Goal: Transaction & Acquisition: Purchase product/service

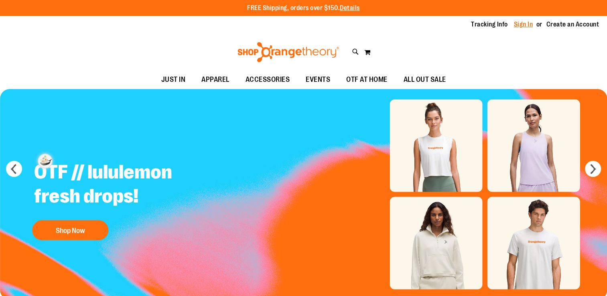
click at [522, 23] on link "Sign In" at bounding box center [523, 24] width 19 height 9
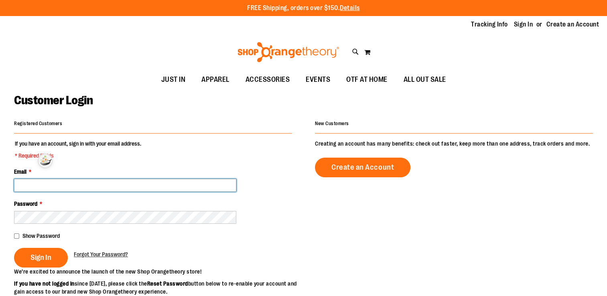
click at [189, 181] on input "Email *" at bounding box center [125, 185] width 222 height 13
type input "**********"
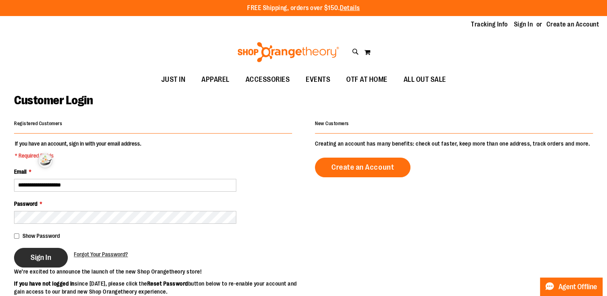
click at [42, 254] on span "Sign In" at bounding box center [40, 257] width 21 height 9
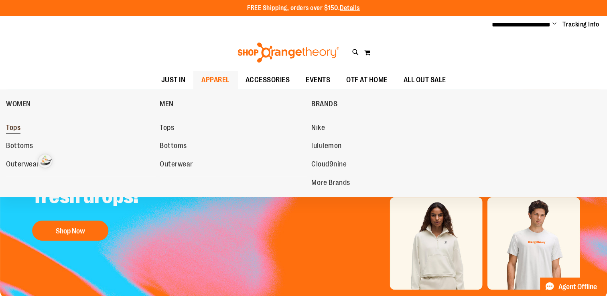
click at [18, 129] on span "Tops" at bounding box center [13, 129] width 14 height 10
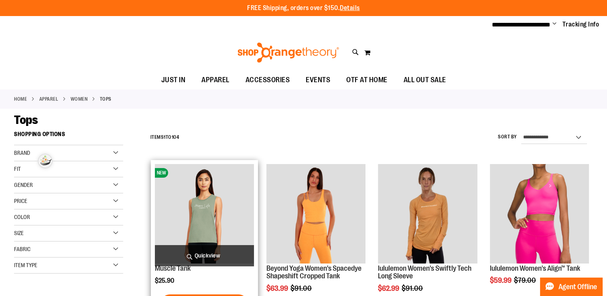
click at [205, 216] on img "product" at bounding box center [204, 213] width 99 height 99
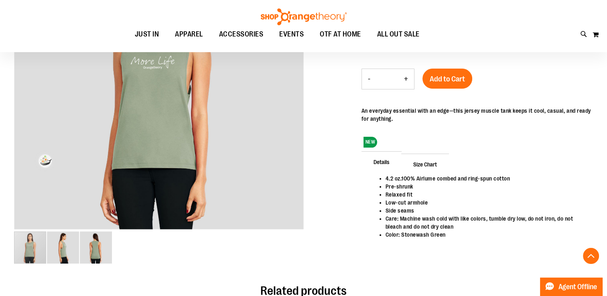
scroll to position [179, 0]
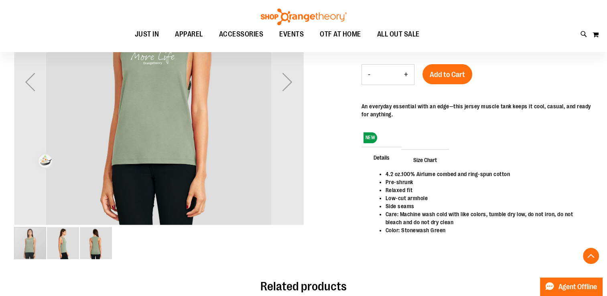
click at [68, 242] on img "image 2 of 3" at bounding box center [63, 243] width 32 height 32
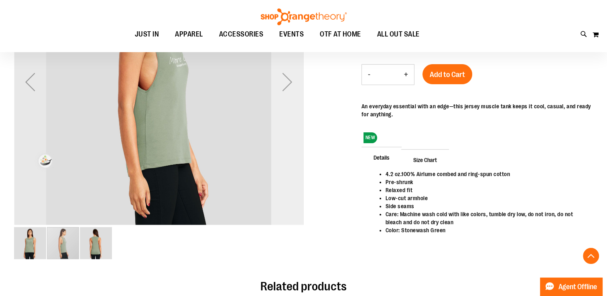
click at [288, 84] on div "Next" at bounding box center [287, 82] width 32 height 32
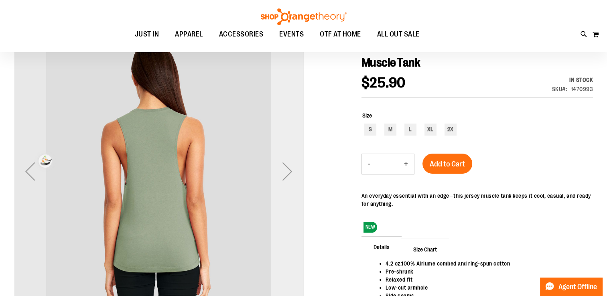
scroll to position [80, 0]
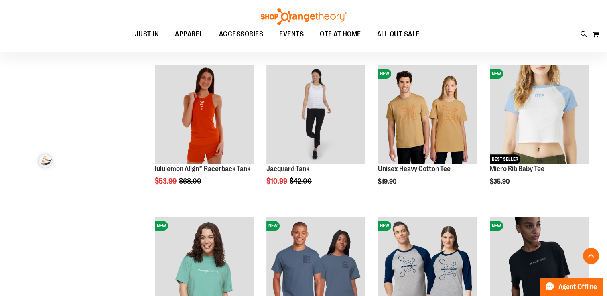
scroll to position [256, 0]
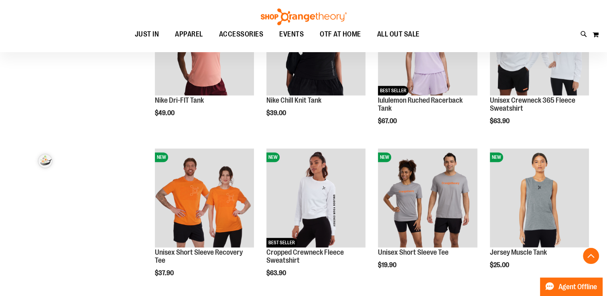
scroll to position [642, 0]
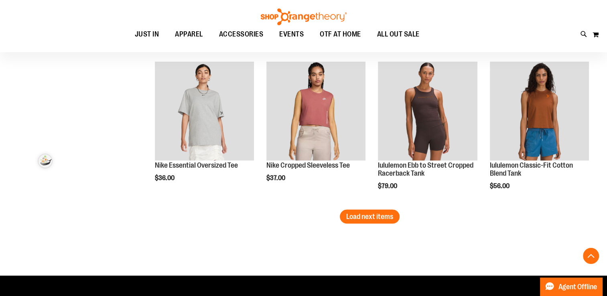
scroll to position [1326, 0]
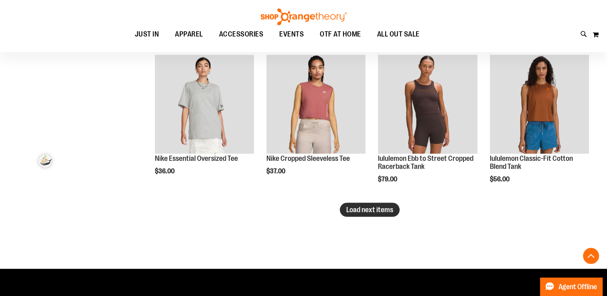
click at [375, 208] on span "Load next items" at bounding box center [369, 209] width 47 height 8
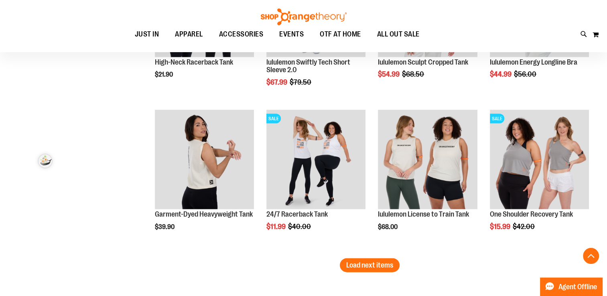
scroll to position [1727, 0]
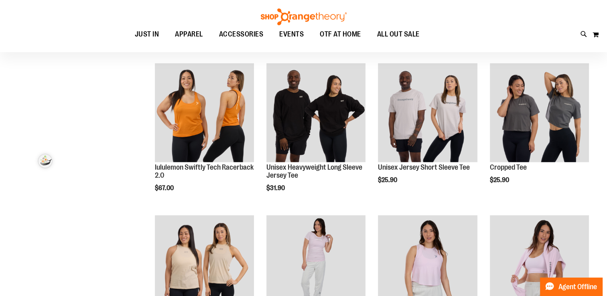
scroll to position [16, 0]
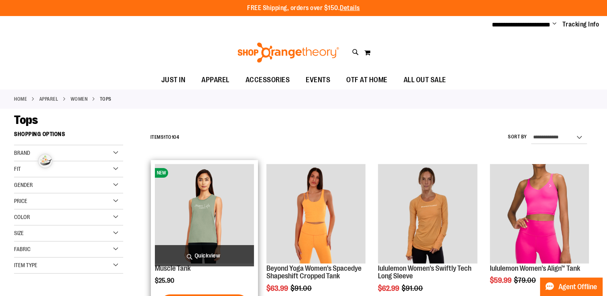
click at [222, 214] on img "product" at bounding box center [204, 213] width 99 height 99
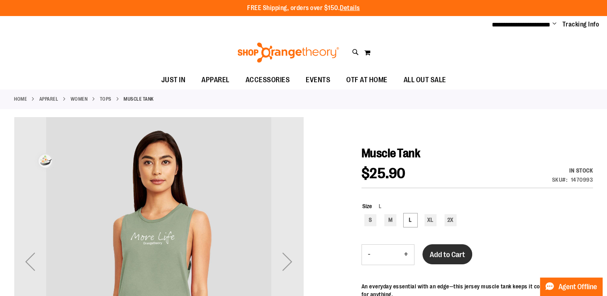
click at [453, 257] on span "Add to Cart" at bounding box center [447, 254] width 35 height 9
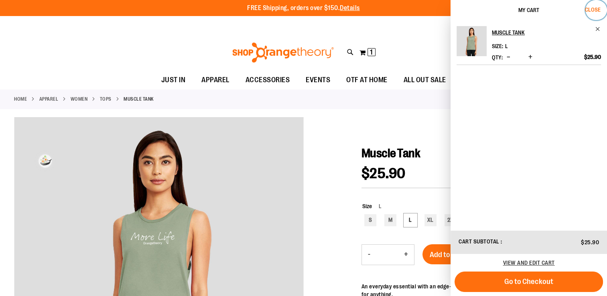
click at [595, 8] on span "Close" at bounding box center [593, 9] width 16 height 6
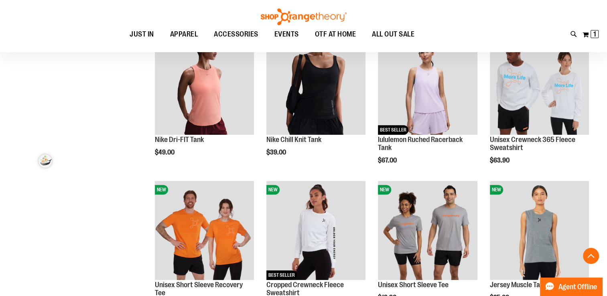
scroll to position [580, 0]
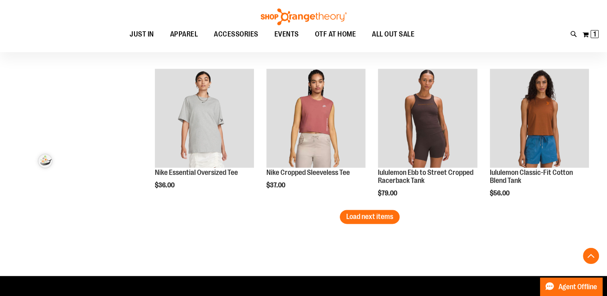
scroll to position [1256, 0]
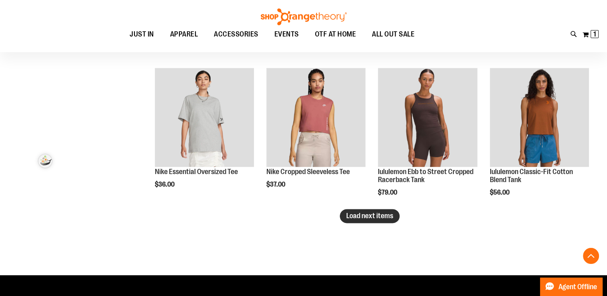
click at [351, 213] on span "Load next items" at bounding box center [369, 216] width 47 height 8
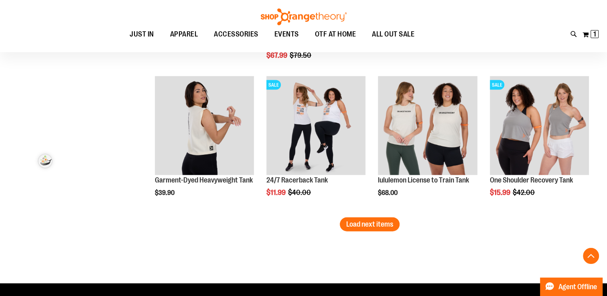
scroll to position [1690, 0]
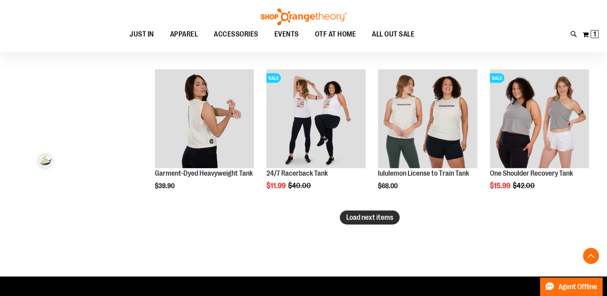
click at [381, 219] on span "Load next items" at bounding box center [369, 217] width 47 height 8
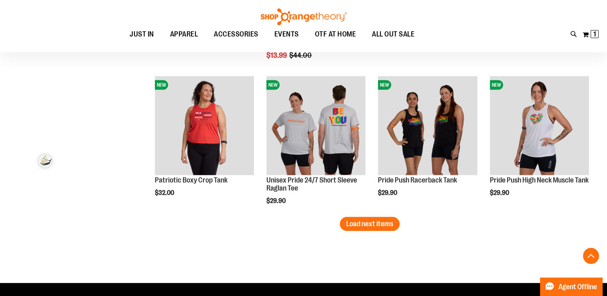
scroll to position [2123, 0]
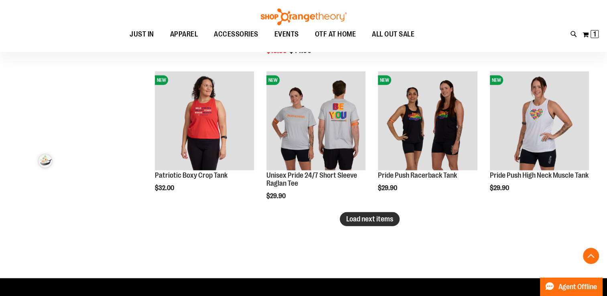
click at [361, 223] on button "Load next items" at bounding box center [370, 219] width 60 height 14
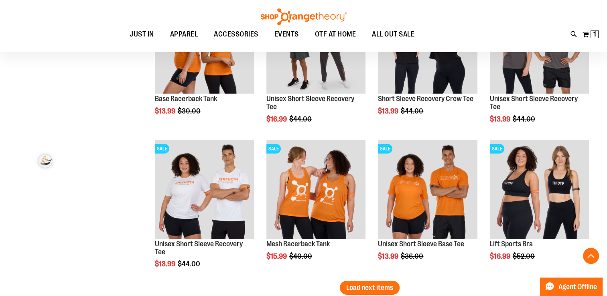
scroll to position [2493, 0]
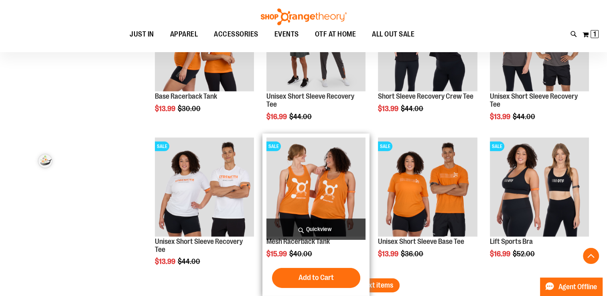
click at [321, 178] on img "product" at bounding box center [315, 187] width 99 height 99
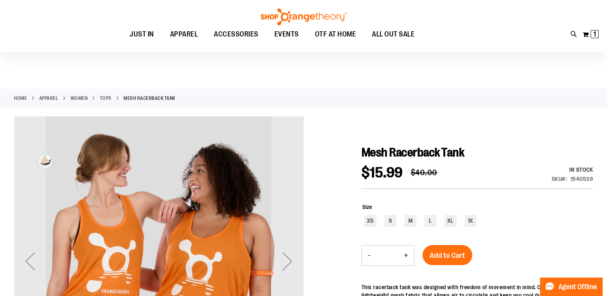
scroll to position [53, 0]
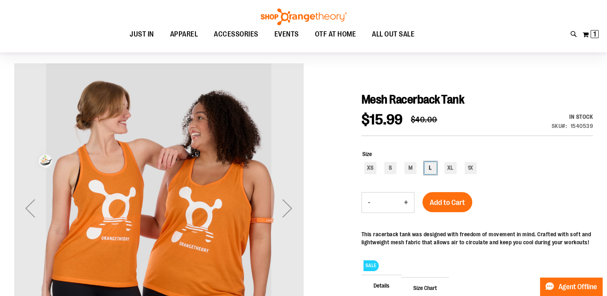
click at [429, 167] on div "L" at bounding box center [431, 168] width 12 height 12
type input "***"
click at [443, 201] on span "Add to Cart" at bounding box center [447, 202] width 35 height 9
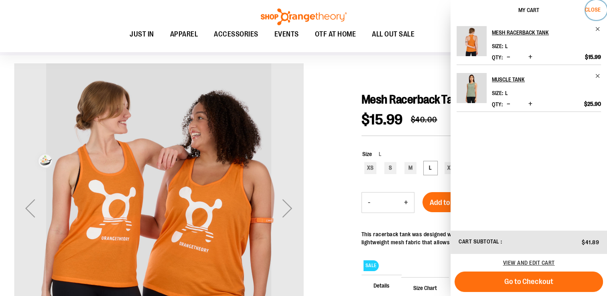
click at [595, 8] on span "Close" at bounding box center [593, 9] width 16 height 6
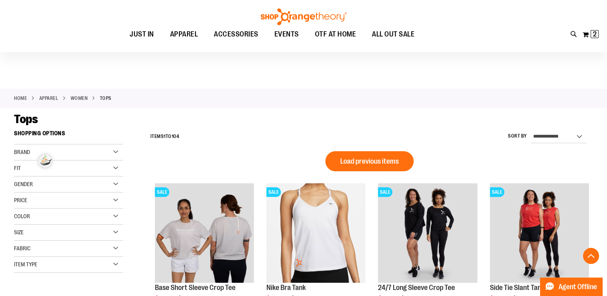
scroll to position [536, 0]
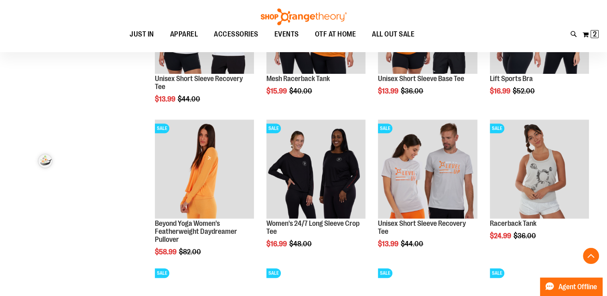
scroll to position [504, 0]
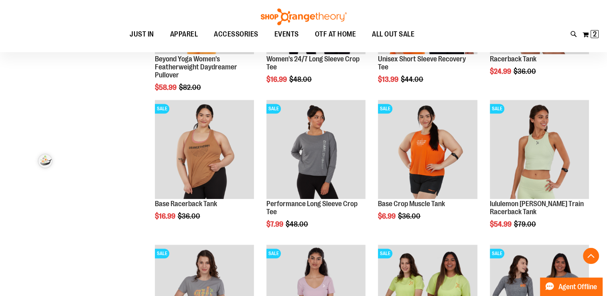
scroll to position [664, 0]
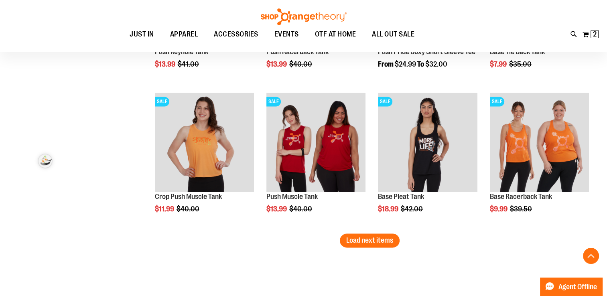
scroll to position [1258, 0]
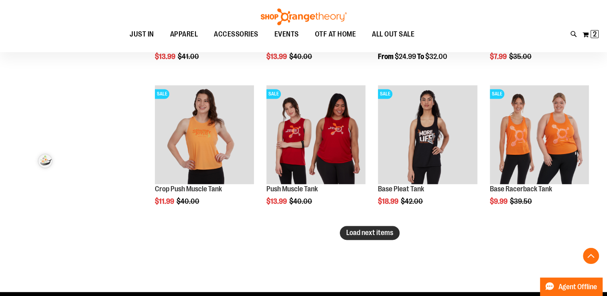
click at [357, 232] on span "Load next items" at bounding box center [369, 233] width 47 height 8
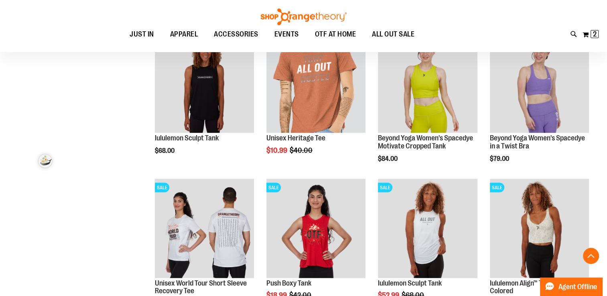
scroll to position [1438, 0]
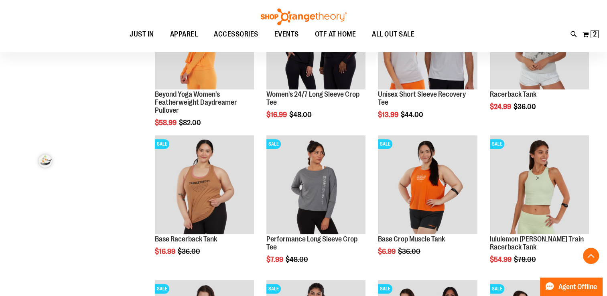
scroll to position [626, 0]
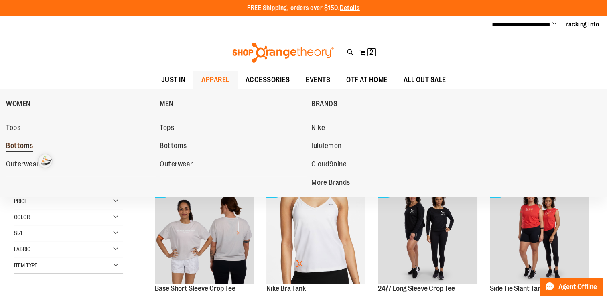
click at [24, 147] on span "Bottoms" at bounding box center [19, 147] width 27 height 10
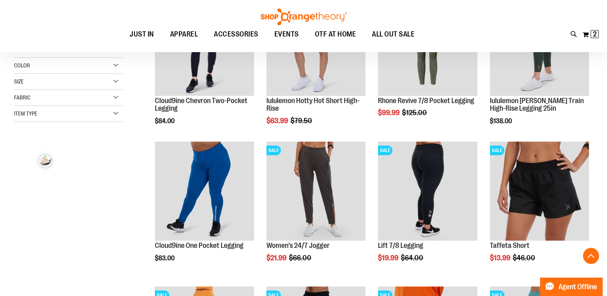
scroll to position [176, 0]
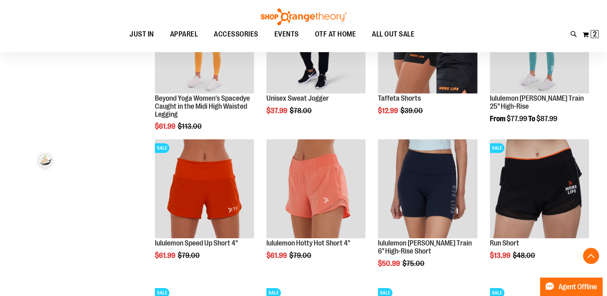
scroll to position [465, 0]
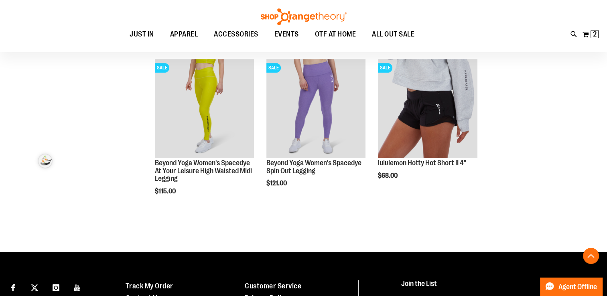
scroll to position [979, 0]
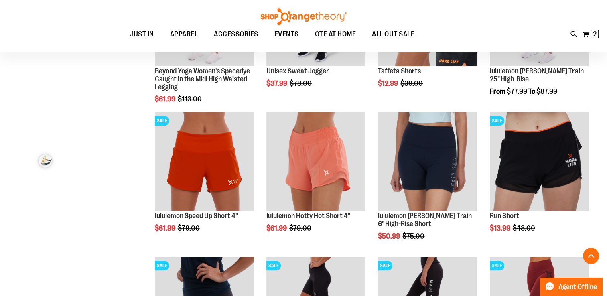
scroll to position [481, 0]
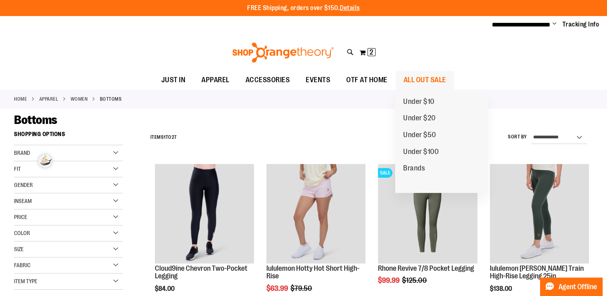
click at [427, 76] on span "ALL OUT SALE" at bounding box center [425, 80] width 43 height 18
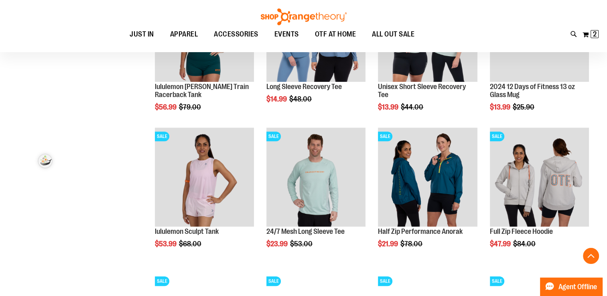
scroll to position [620, 0]
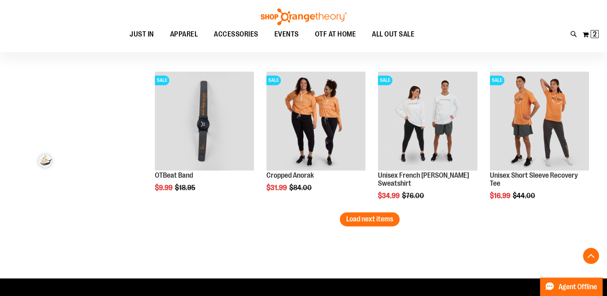
scroll to position [1268, 0]
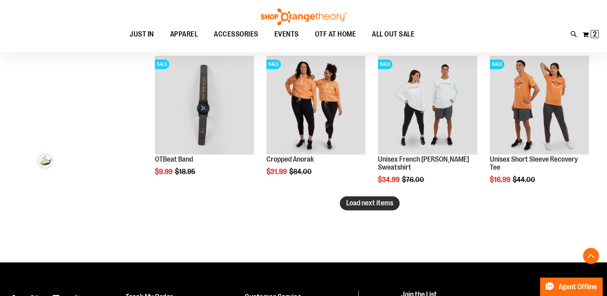
click at [385, 206] on span "Load next items" at bounding box center [369, 203] width 47 height 8
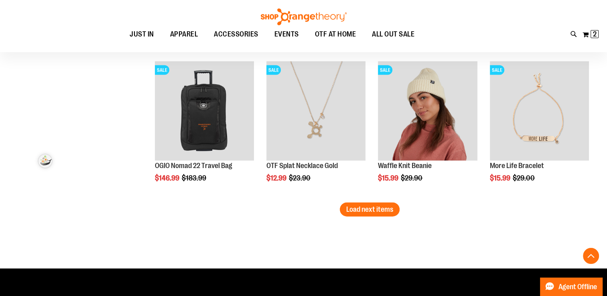
scroll to position [1706, 0]
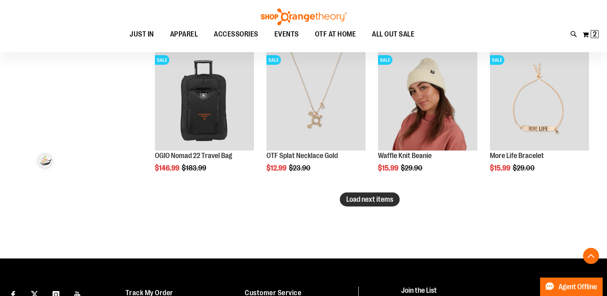
click at [385, 198] on span "Load next items" at bounding box center [369, 199] width 47 height 8
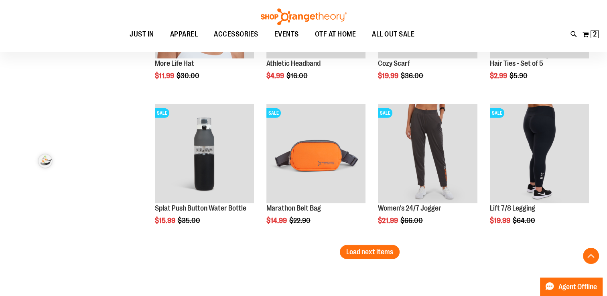
scroll to position [2091, 0]
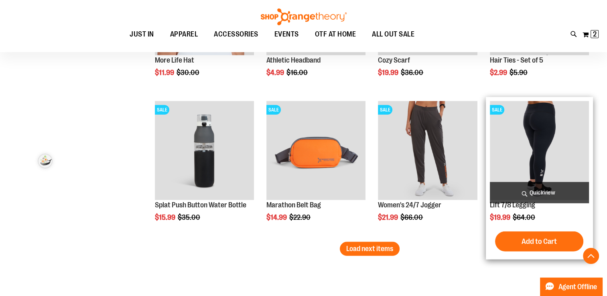
click at [517, 139] on img "product" at bounding box center [539, 150] width 99 height 99
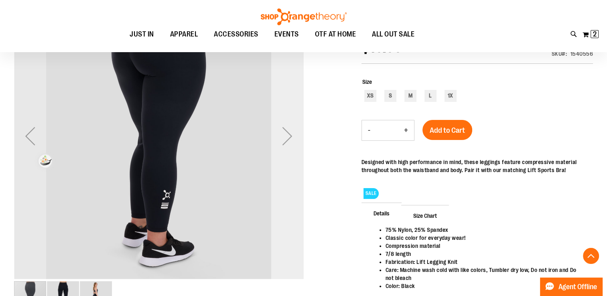
scroll to position [125, 0]
click at [286, 136] on div "Next" at bounding box center [287, 136] width 32 height 32
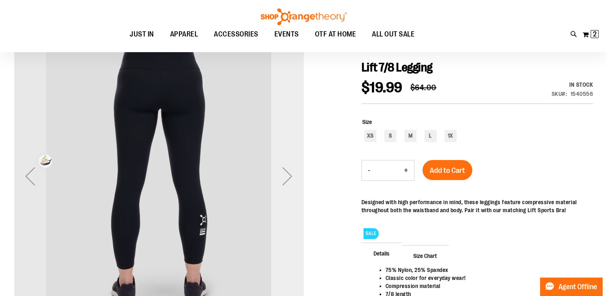
scroll to position [85, 0]
click at [292, 179] on div "Next" at bounding box center [287, 176] width 32 height 32
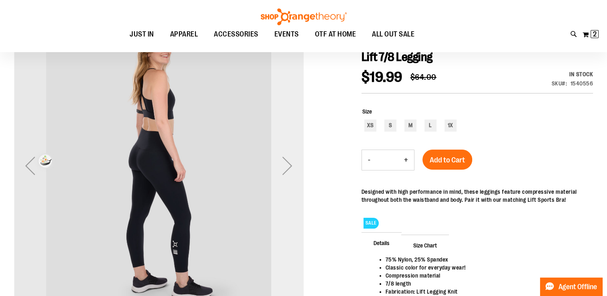
scroll to position [95, 0]
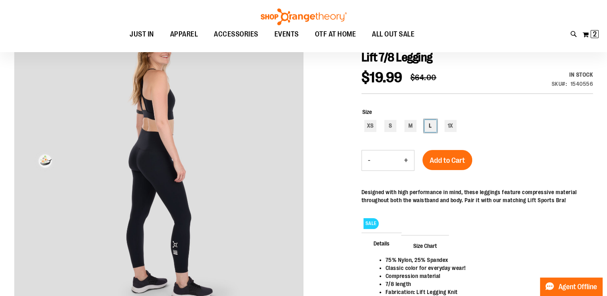
click at [429, 125] on div "L" at bounding box center [431, 126] width 12 height 12
type input "***"
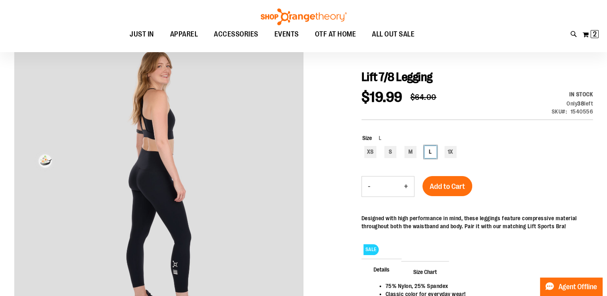
scroll to position [87, 0]
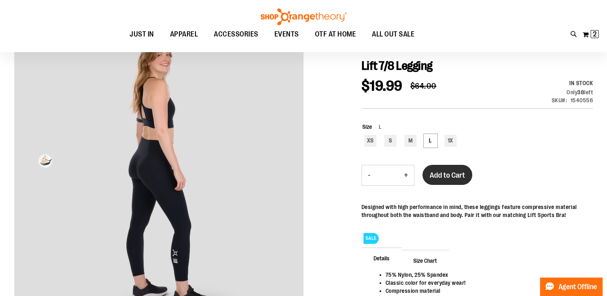
click at [448, 175] on span "Add to Cart" at bounding box center [447, 175] width 35 height 9
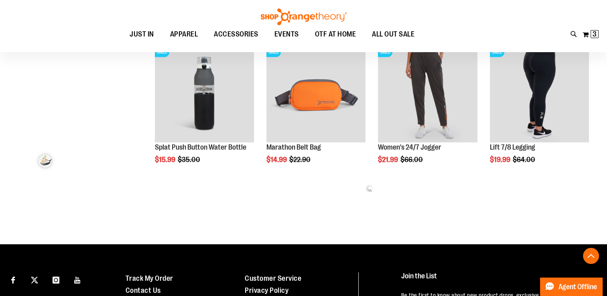
scroll to position [454, 0]
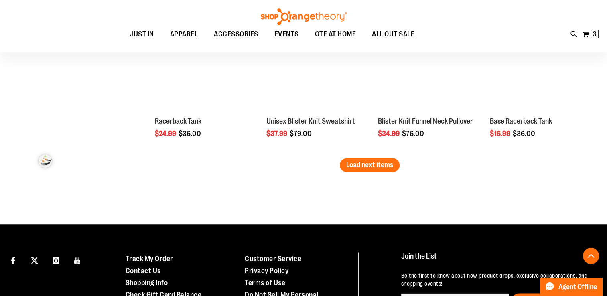
scroll to position [1349, 0]
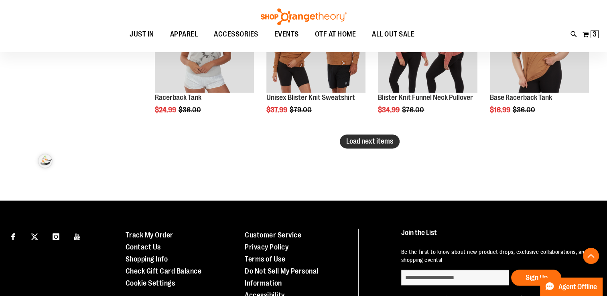
click at [385, 141] on span "Load next items" at bounding box center [369, 141] width 47 height 8
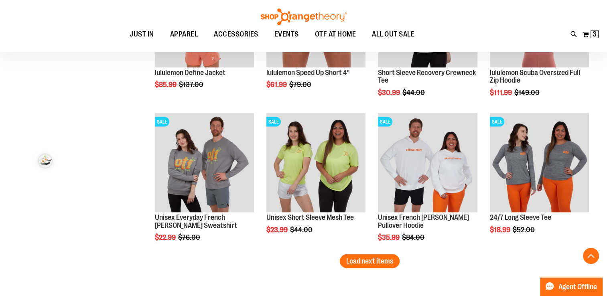
scroll to position [1741, 0]
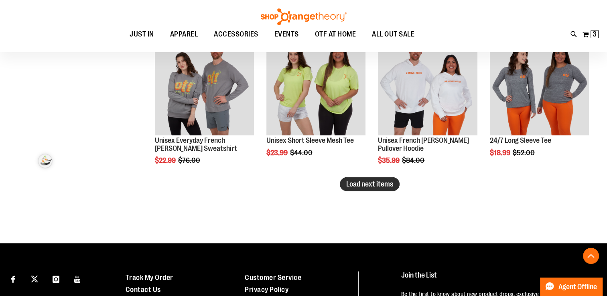
click at [351, 185] on span "Load next items" at bounding box center [369, 184] width 47 height 8
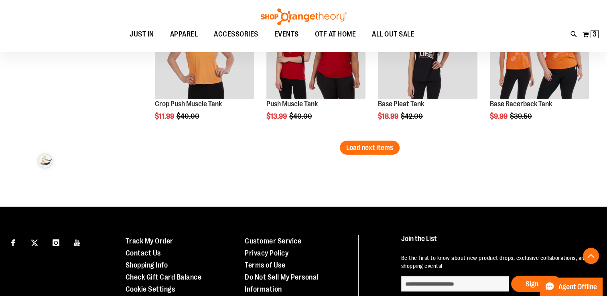
scroll to position [2228, 0]
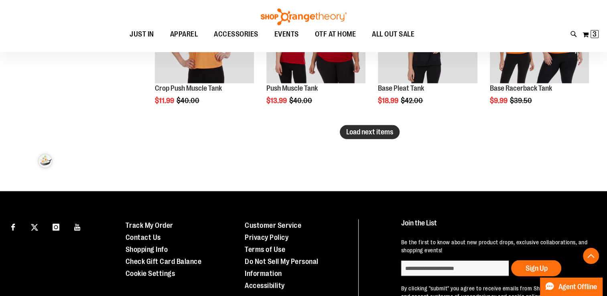
click at [374, 134] on span "Load next items" at bounding box center [369, 132] width 47 height 8
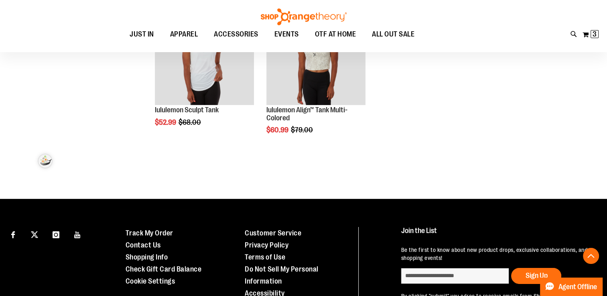
scroll to position [2647, 0]
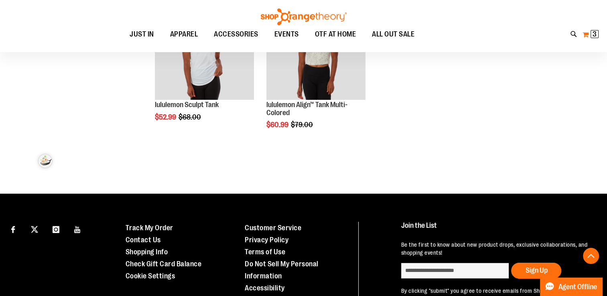
click at [585, 36] on button "My Cart 3 3 items" at bounding box center [590, 34] width 17 height 13
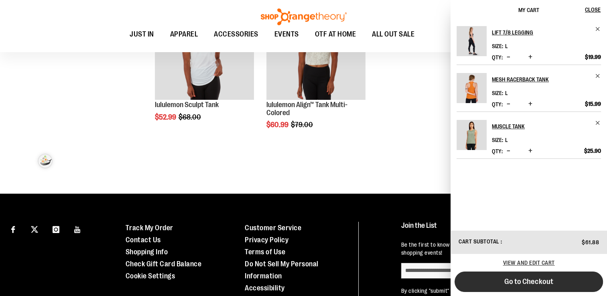
click at [533, 280] on span "Go to Checkout" at bounding box center [528, 281] width 49 height 9
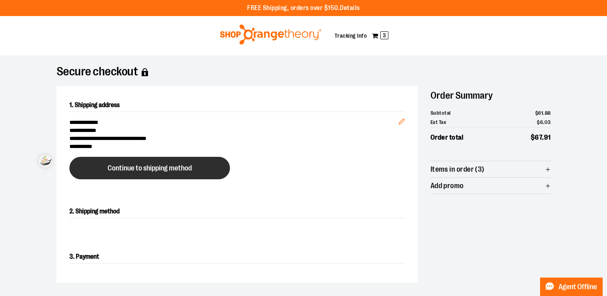
click at [181, 169] on span "Continue to shipping method" at bounding box center [150, 169] width 84 height 8
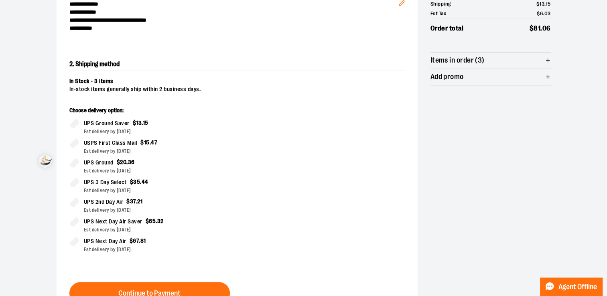
scroll to position [129, 0]
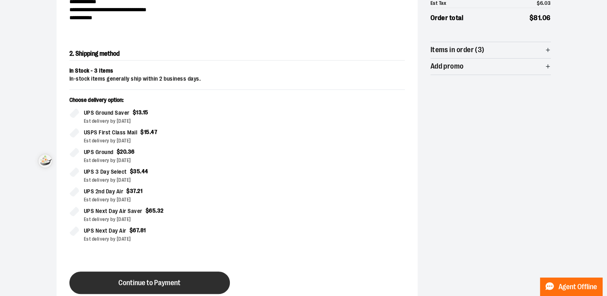
click at [176, 283] on span "Continue to Payment" at bounding box center [149, 283] width 62 height 8
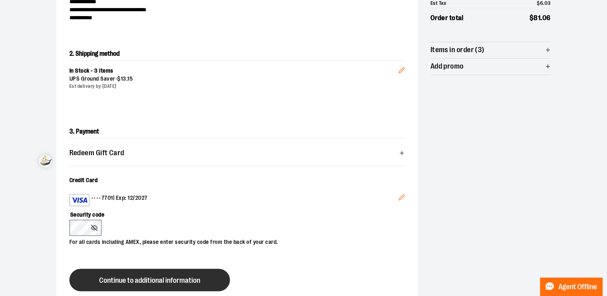
click at [179, 283] on button "Continue to additional information" at bounding box center [149, 280] width 160 height 22
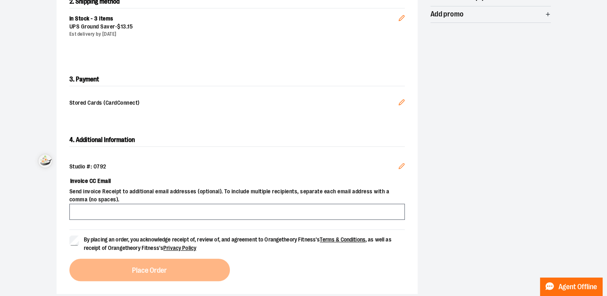
scroll to position [193, 0]
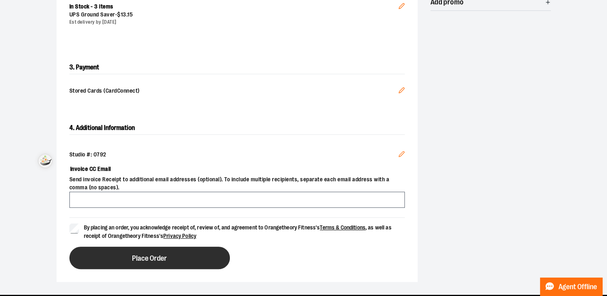
click at [168, 260] on button "Place Order" at bounding box center [149, 258] width 160 height 22
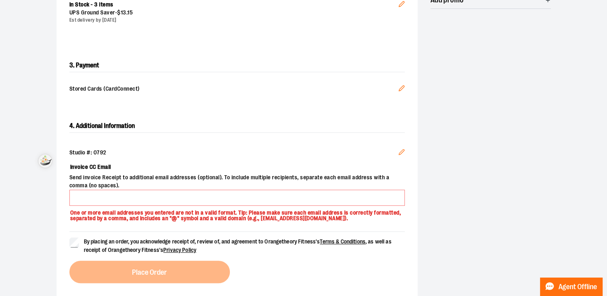
scroll to position [204, 0]
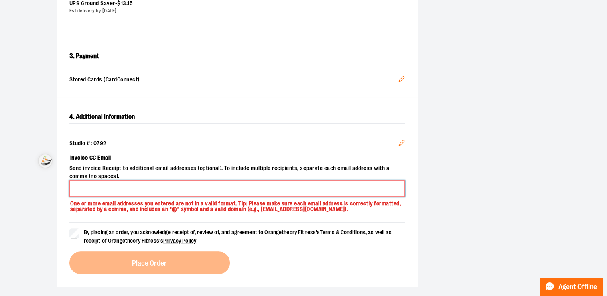
click at [142, 189] on input "Invoice CC Email" at bounding box center [236, 189] width 335 height 16
type input "**********"
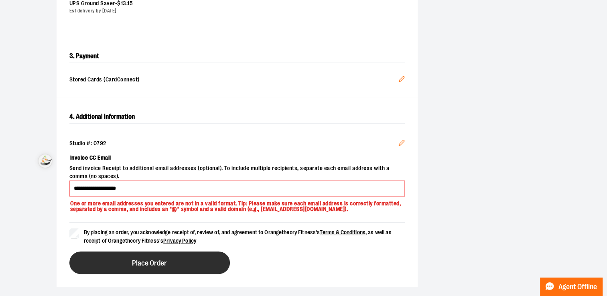
click at [117, 262] on button "Place Order" at bounding box center [149, 263] width 160 height 22
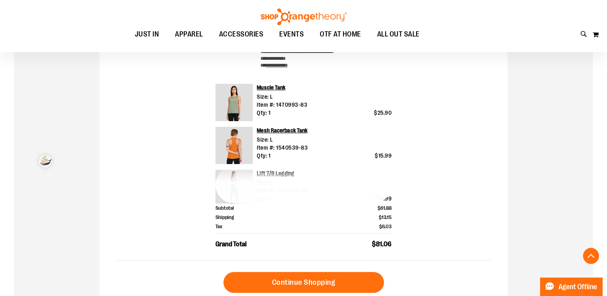
scroll to position [272, 0]
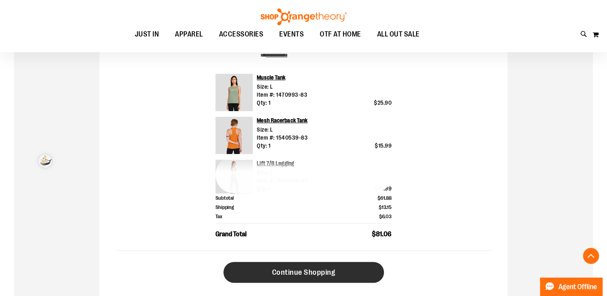
click at [300, 270] on span "Continue Shopping" at bounding box center [303, 272] width 63 height 9
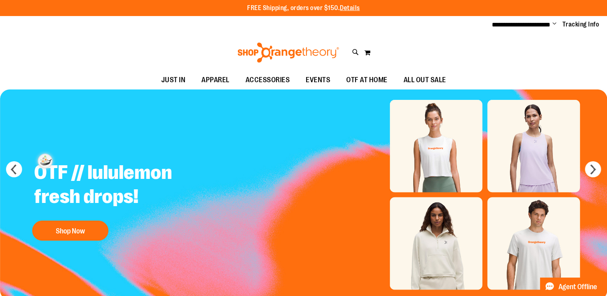
click at [553, 24] on span "Change" at bounding box center [555, 24] width 4 height 8
click at [514, 57] on link "Sign Out" at bounding box center [526, 54] width 70 height 15
